Goal: Check status: Check status

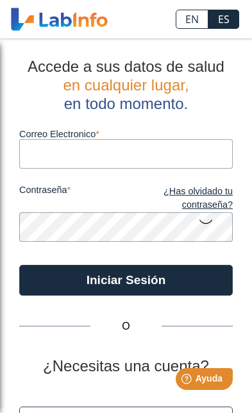
type input "[EMAIL_ADDRESS][DOMAIN_NAME]"
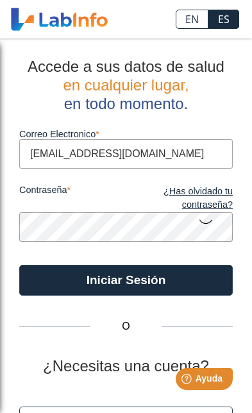
click at [126, 280] on button "Iniciar Sesión" at bounding box center [126, 280] width 214 height 31
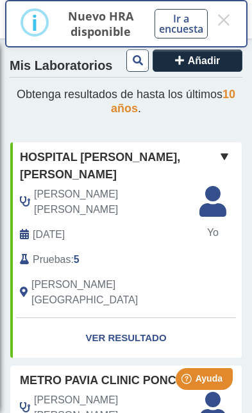
click at [142, 318] on link "Ver Resultado" at bounding box center [126, 338] width 232 height 40
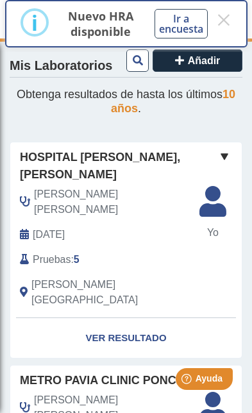
click at [133, 318] on link "Ver Resultado" at bounding box center [126, 338] width 232 height 40
click at [107, 318] on link "Ver Resultado" at bounding box center [126, 338] width 232 height 40
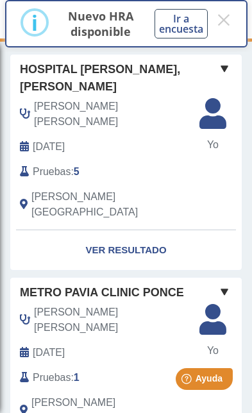
scroll to position [91, 0]
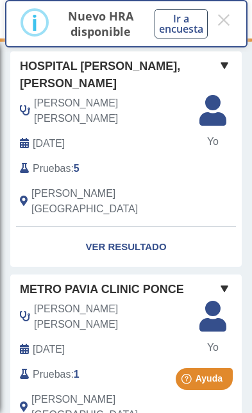
click at [108, 227] on link "Ver Resultado" at bounding box center [126, 247] width 232 height 40
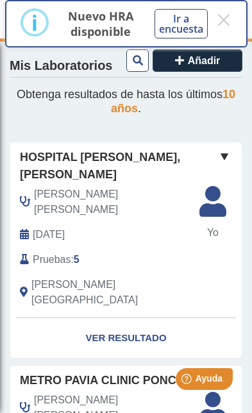
scroll to position [0, 0]
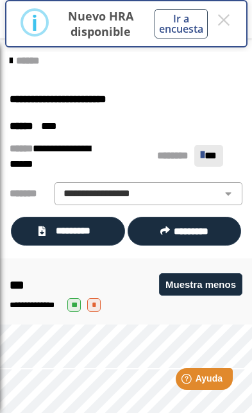
click at [228, 192] on select "**********" at bounding box center [148, 193] width 180 height 15
click at [42, 228] on icon at bounding box center [41, 231] width 7 height 10
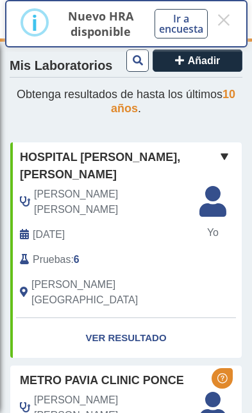
click at [137, 318] on link "Ver Resultado" at bounding box center [126, 338] width 232 height 40
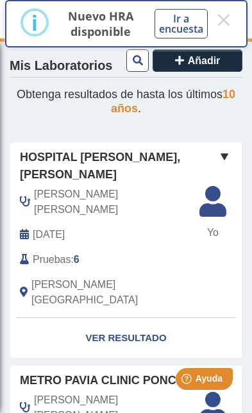
click at [148, 318] on link "Ver Resultado" at bounding box center [126, 338] width 232 height 40
click at [153, 318] on link "Ver Resultado" at bounding box center [126, 338] width 232 height 40
click at [155, 318] on link "Ver Resultado" at bounding box center [126, 338] width 232 height 40
